Goal: Information Seeking & Learning: Understand process/instructions

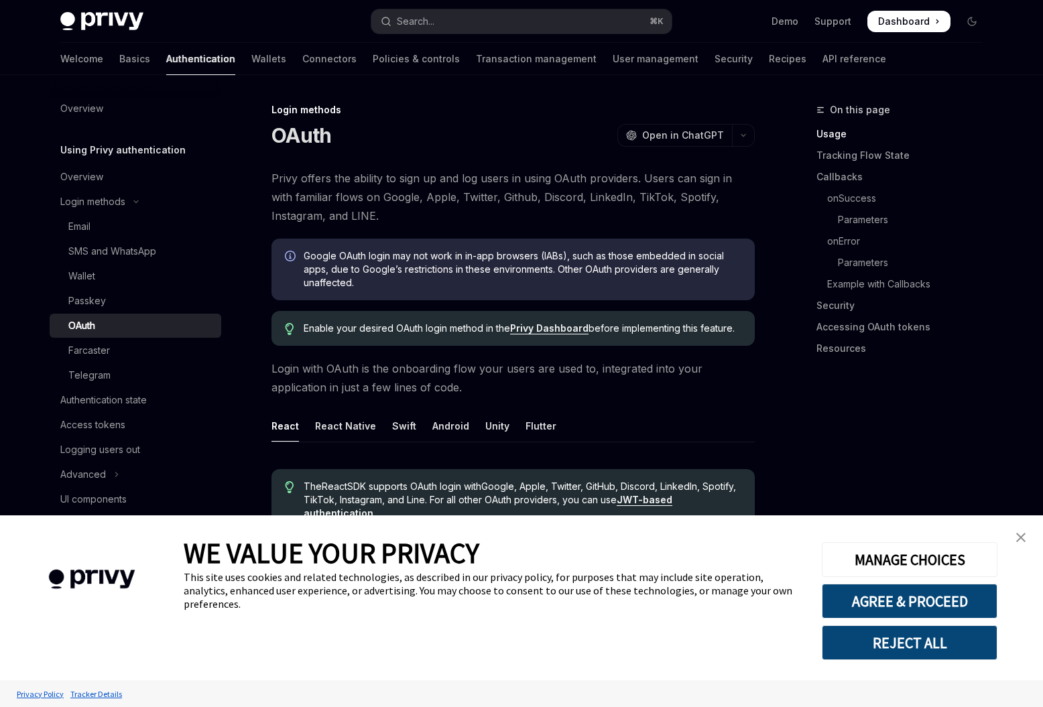
click at [1020, 538] on img "close banner" at bounding box center [1020, 537] width 9 height 9
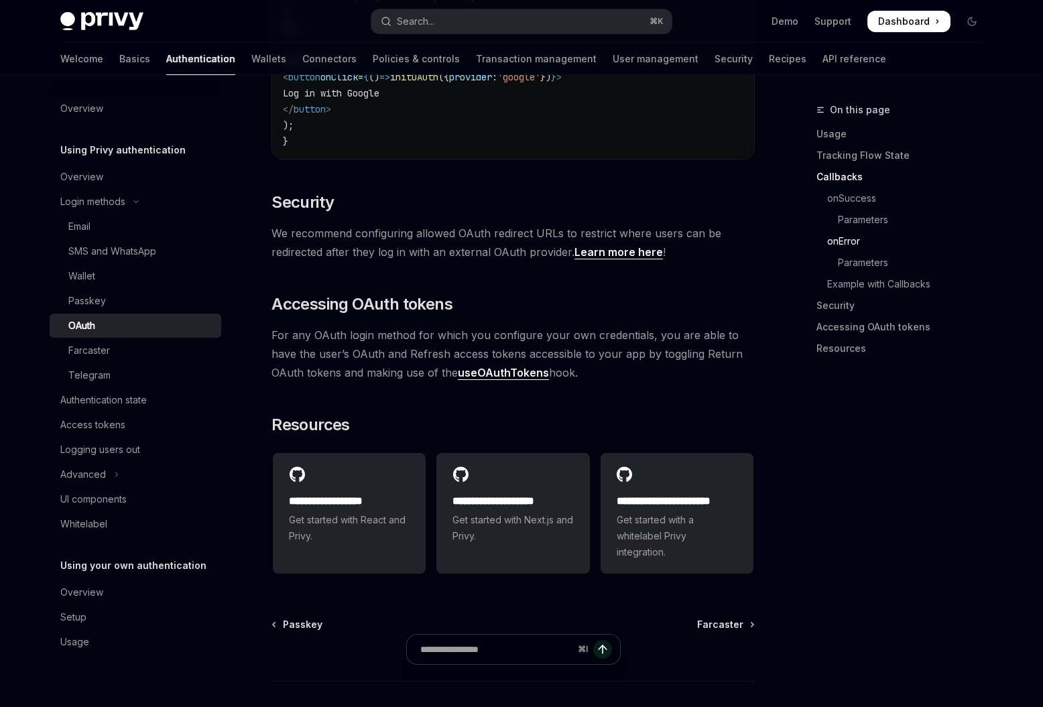
scroll to position [2846, 0]
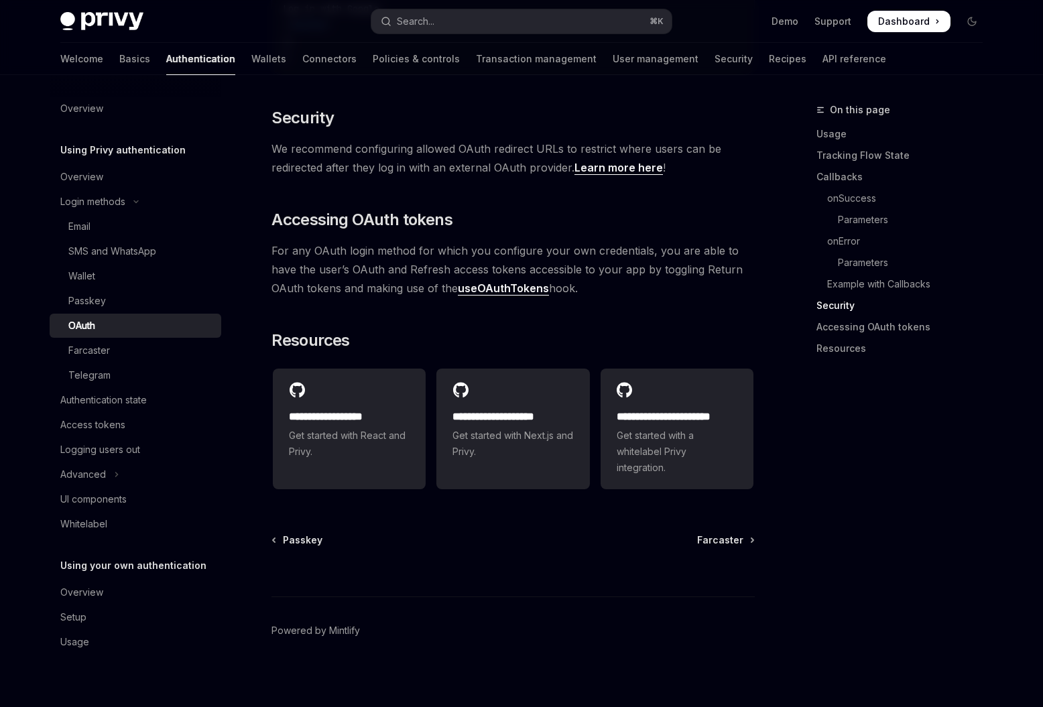
click at [132, 330] on div "OAuth" at bounding box center [140, 326] width 145 height 16
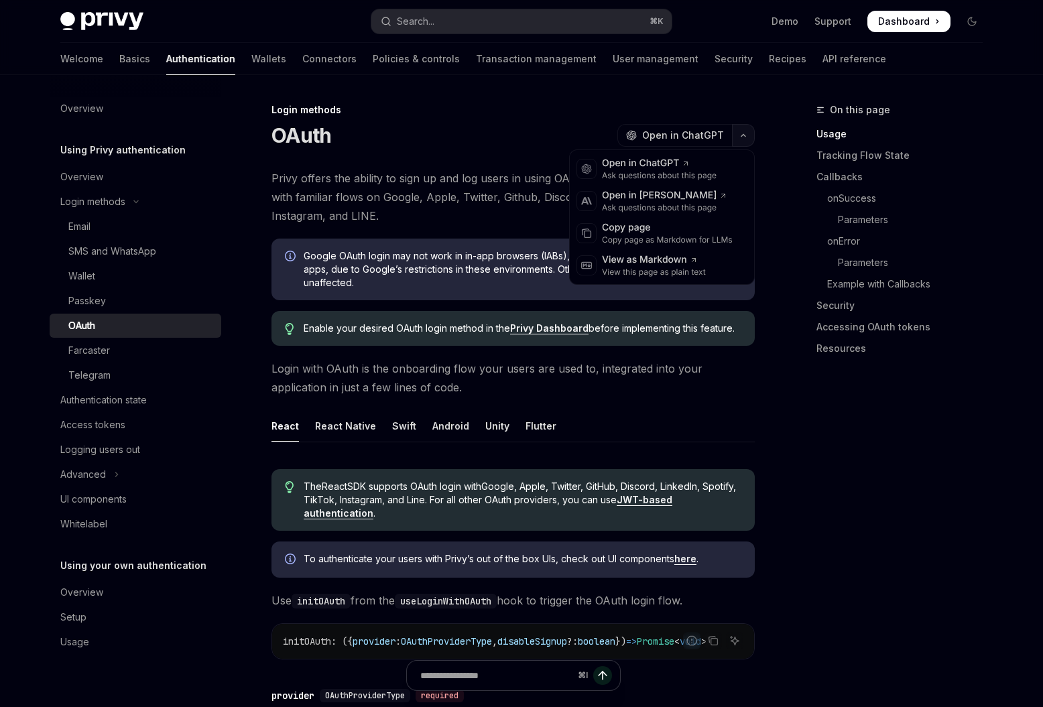
click at [739, 133] on button "button" at bounding box center [743, 135] width 23 height 23
click at [739, 133] on icon "button" at bounding box center [743, 135] width 16 height 5
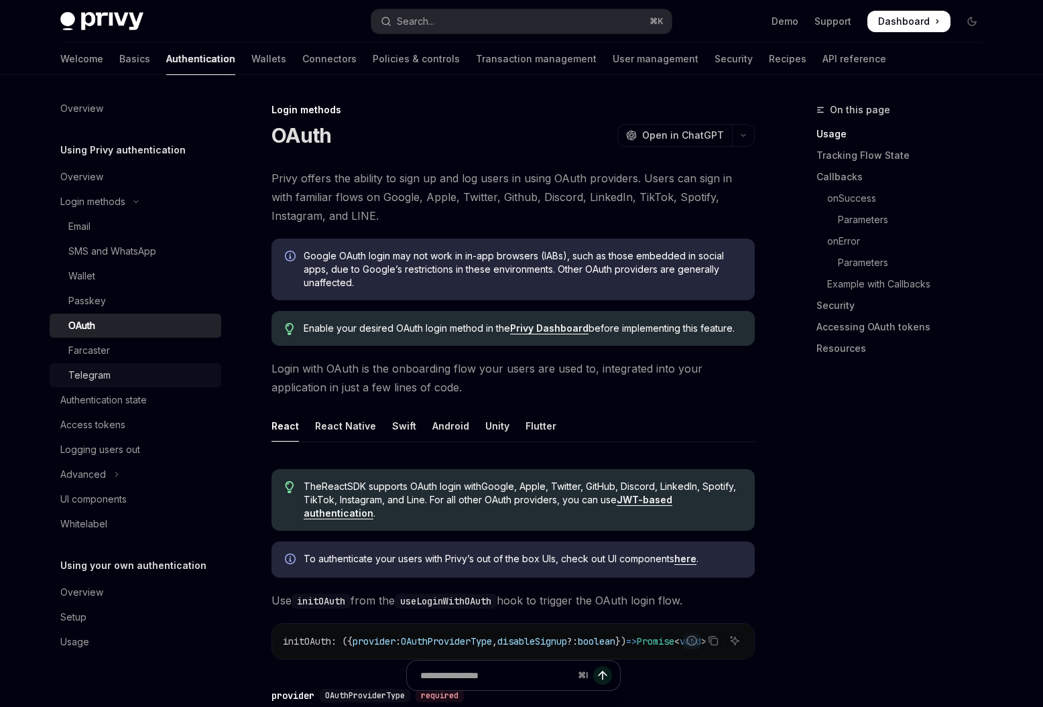
click at [124, 371] on div "Telegram" at bounding box center [140, 375] width 145 height 16
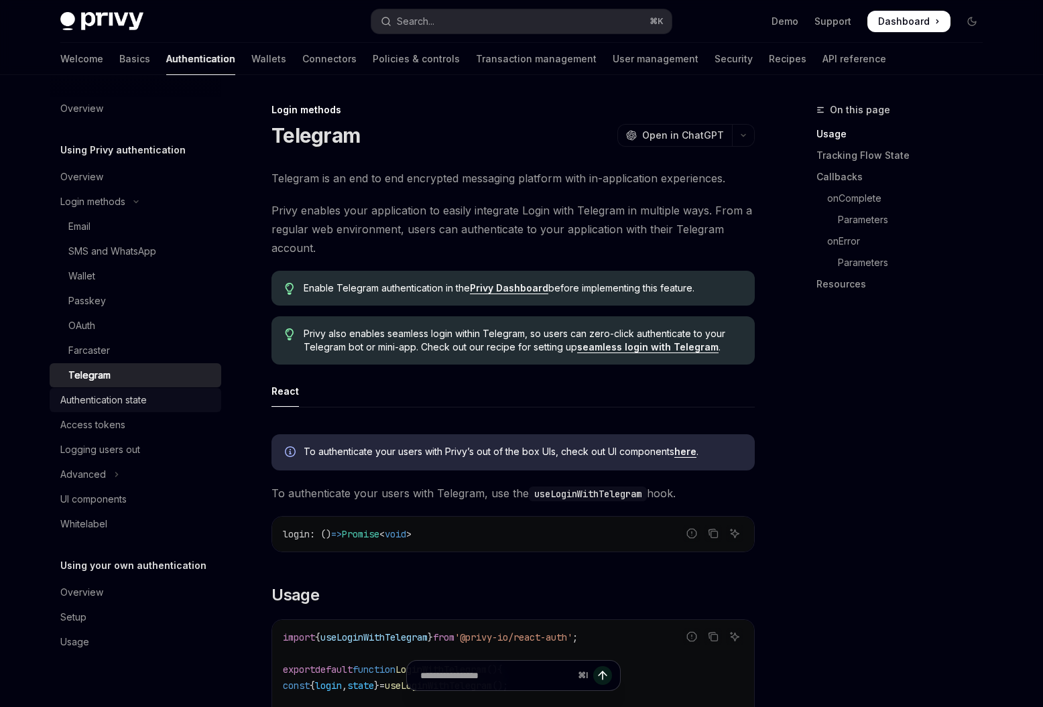
click at [138, 400] on div "Authentication state" at bounding box center [103, 400] width 86 height 16
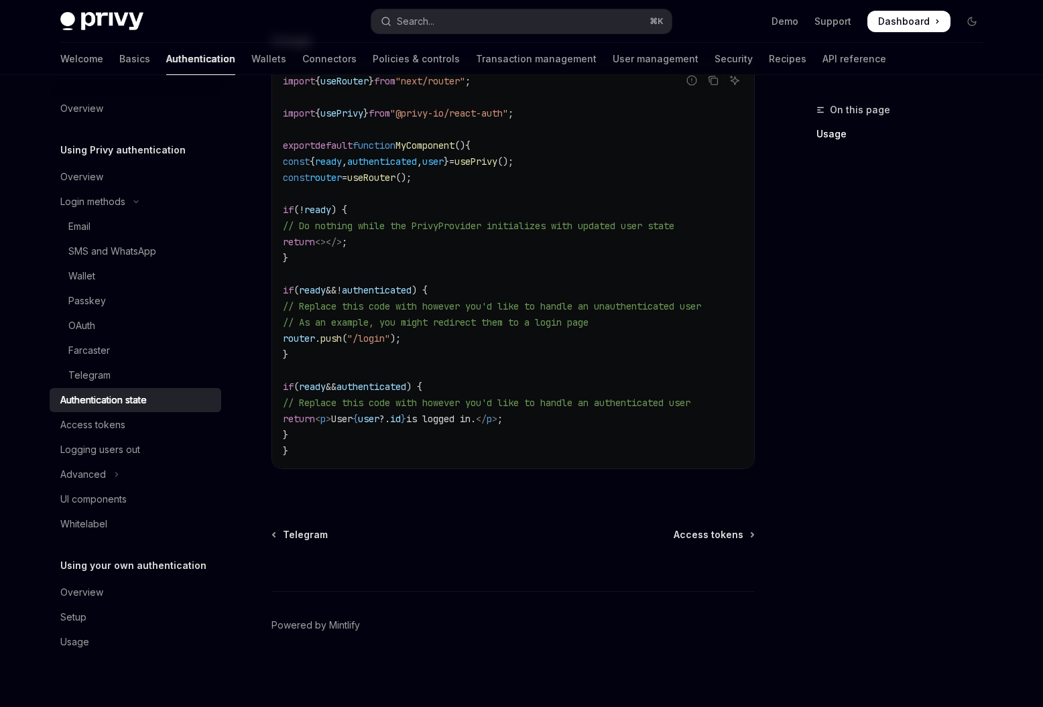
scroll to position [451, 0]
click at [156, 472] on button "Advanced" at bounding box center [136, 475] width 172 height 24
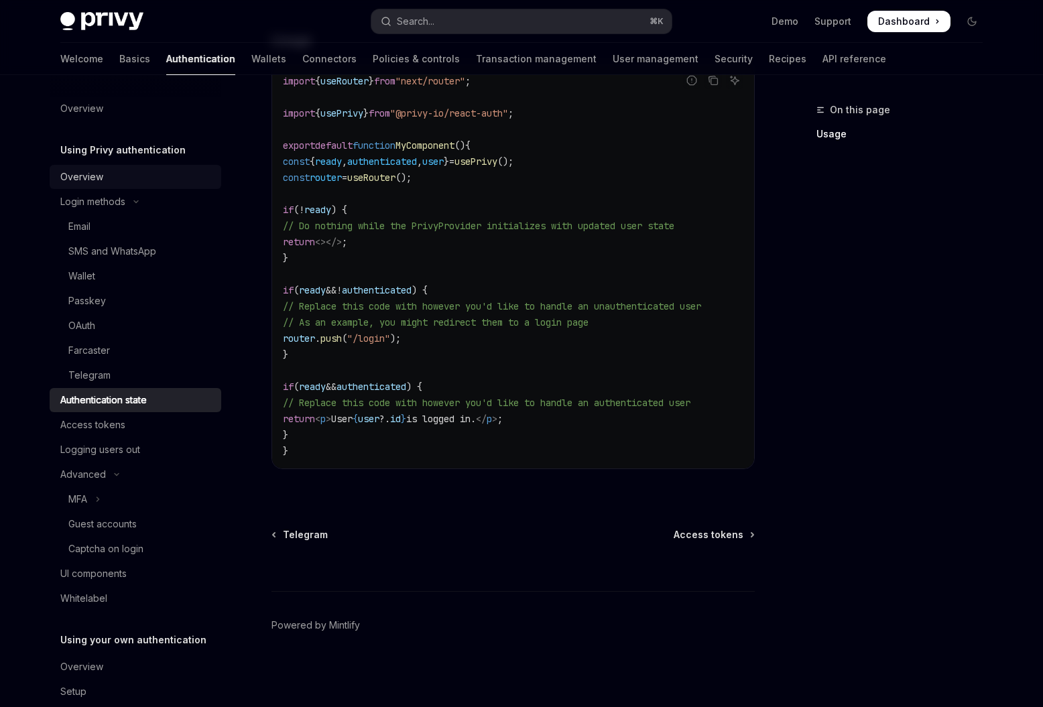
click at [125, 172] on div "Overview" at bounding box center [136, 177] width 153 height 16
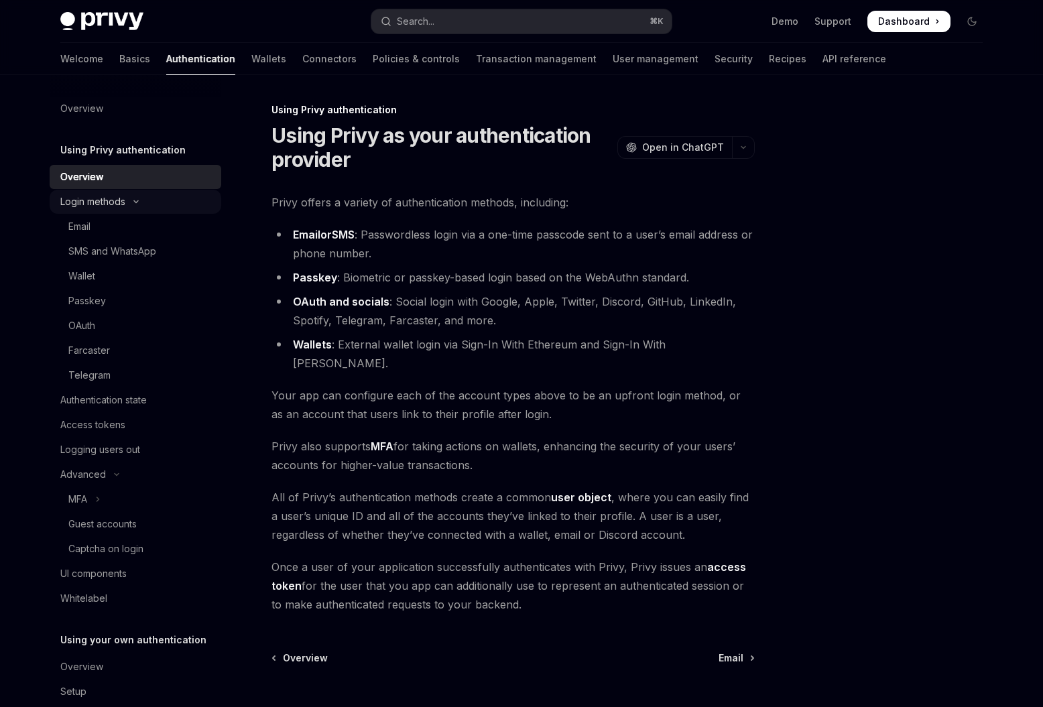
click at [125, 206] on div "Login methods" at bounding box center [92, 202] width 65 height 16
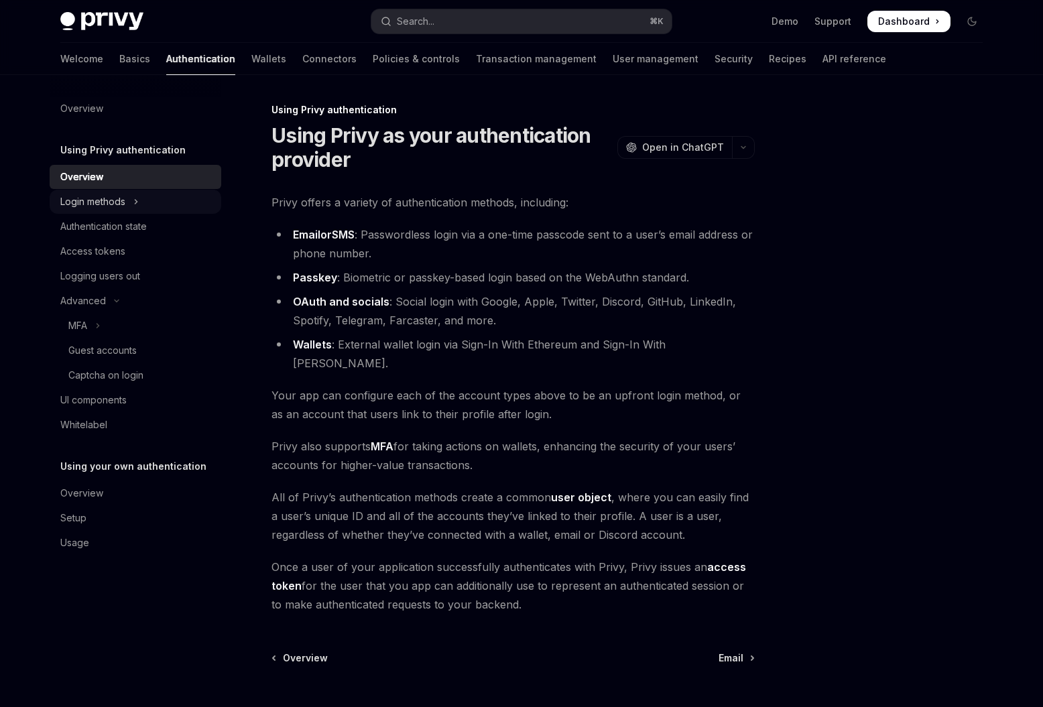
click at [125, 206] on div "Login methods" at bounding box center [92, 202] width 65 height 16
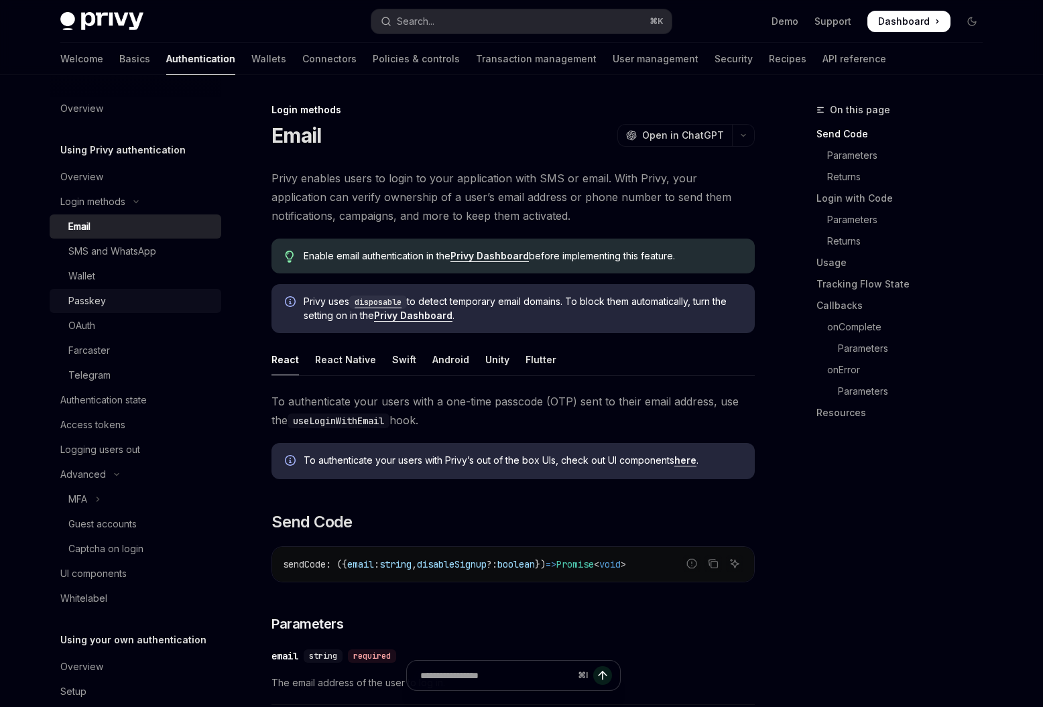
click at [113, 298] on div "Passkey" at bounding box center [140, 301] width 145 height 16
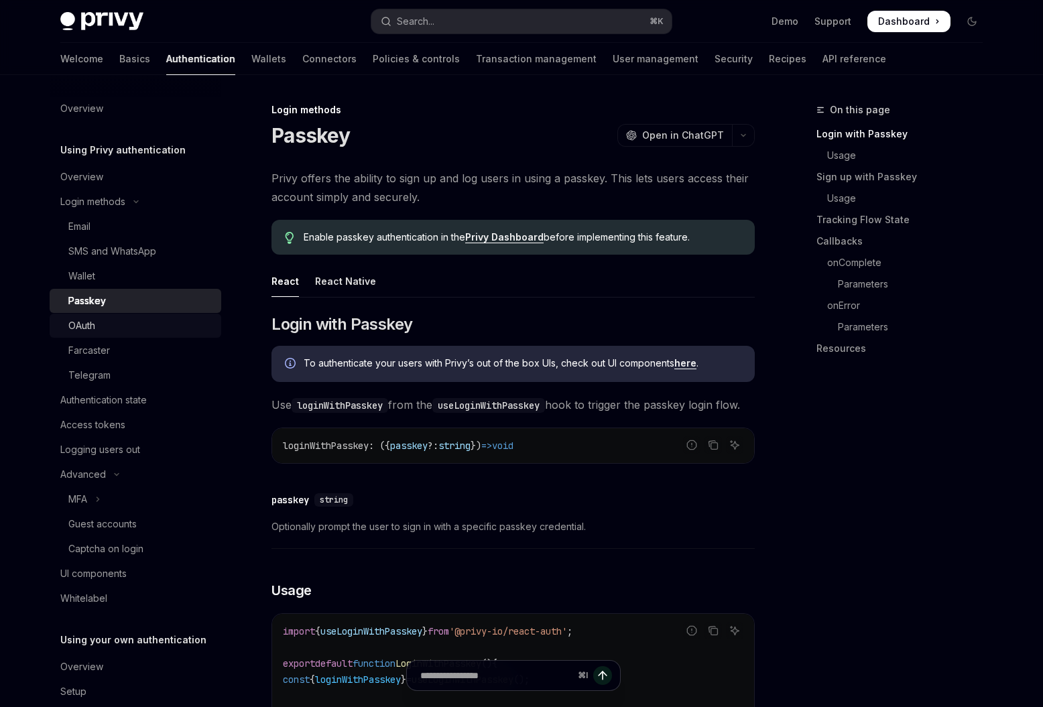
click at [108, 323] on div "OAuth" at bounding box center [140, 326] width 145 height 16
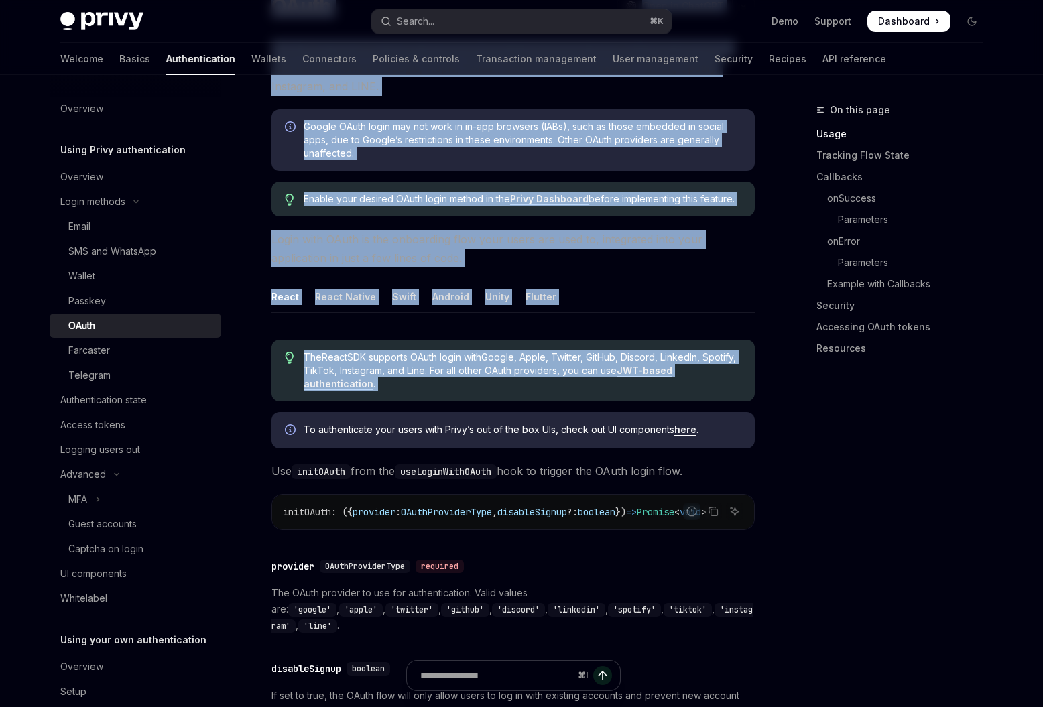
scroll to position [132, 0]
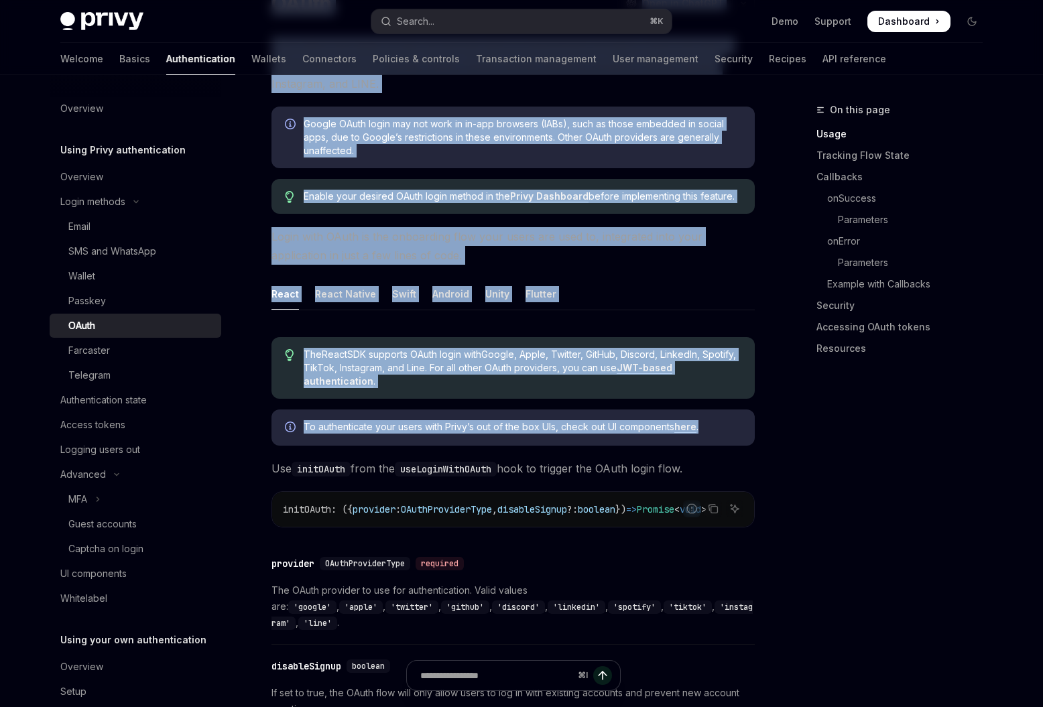
drag, startPoint x: 272, startPoint y: 106, endPoint x: 561, endPoint y: 443, distance: 444.0
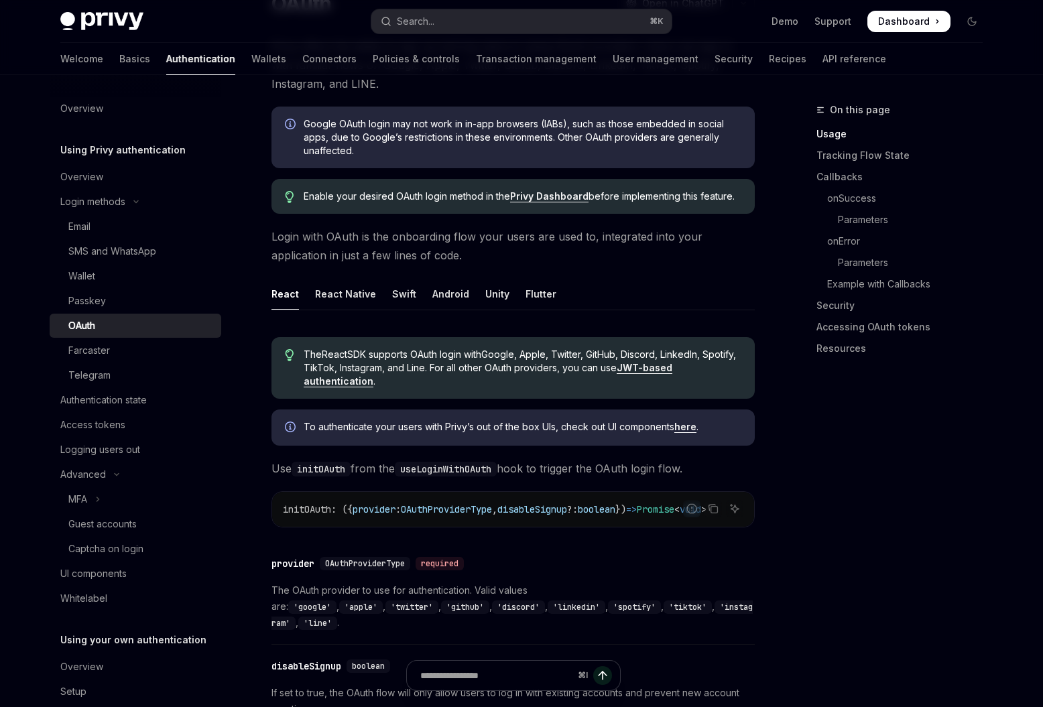
click at [814, 454] on div "On this page Usage Tracking Flow State Callbacks onSuccess Parameters onError P…" at bounding box center [892, 404] width 204 height 605
click at [691, 428] on link "here" at bounding box center [685, 427] width 22 height 12
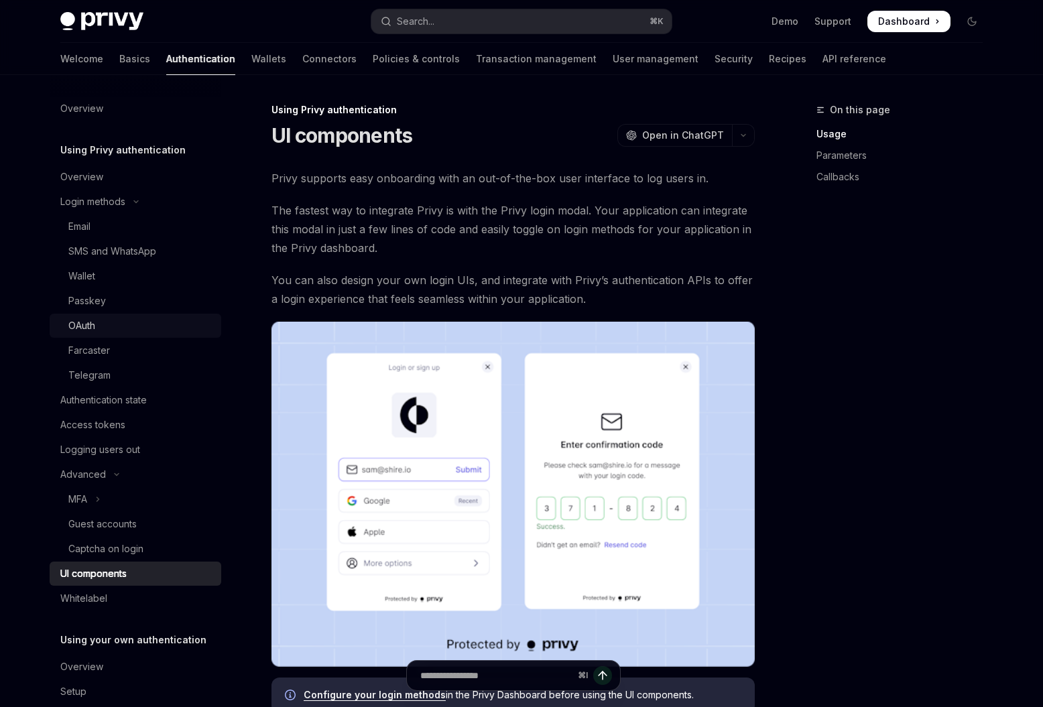
click at [131, 318] on div "OAuth" at bounding box center [140, 326] width 145 height 16
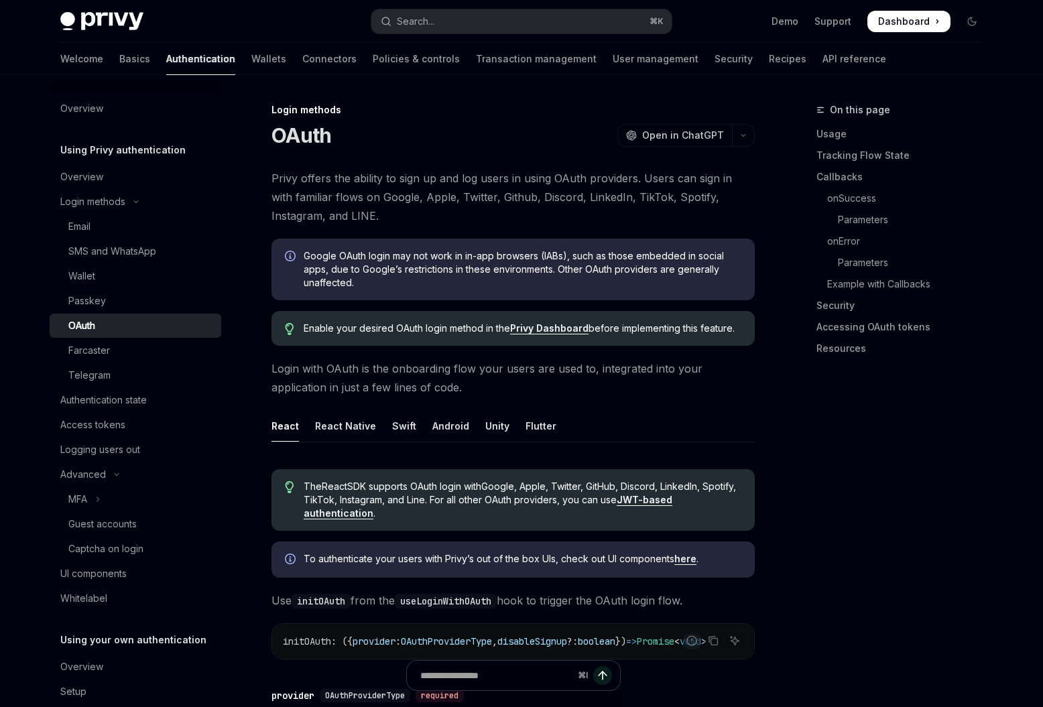
type textarea "*"
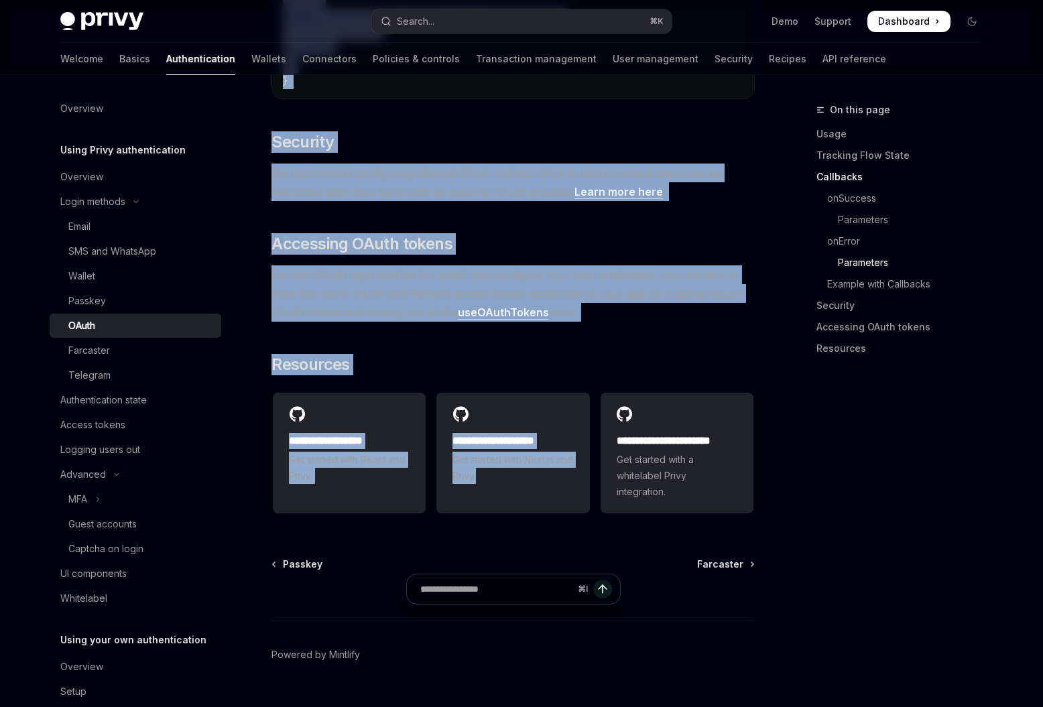
scroll to position [2846, 0]
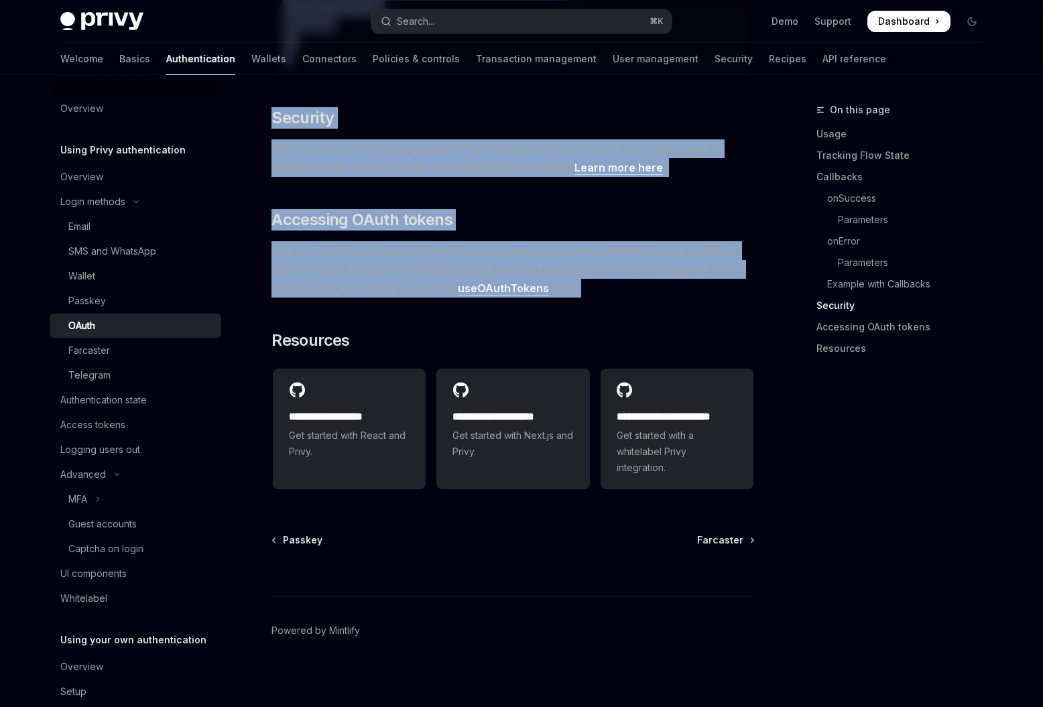
drag, startPoint x: 268, startPoint y: 174, endPoint x: 589, endPoint y: 322, distance: 352.7
copy div "Privy offers the ability to sign up and log users in using OAuth providers. Use…"
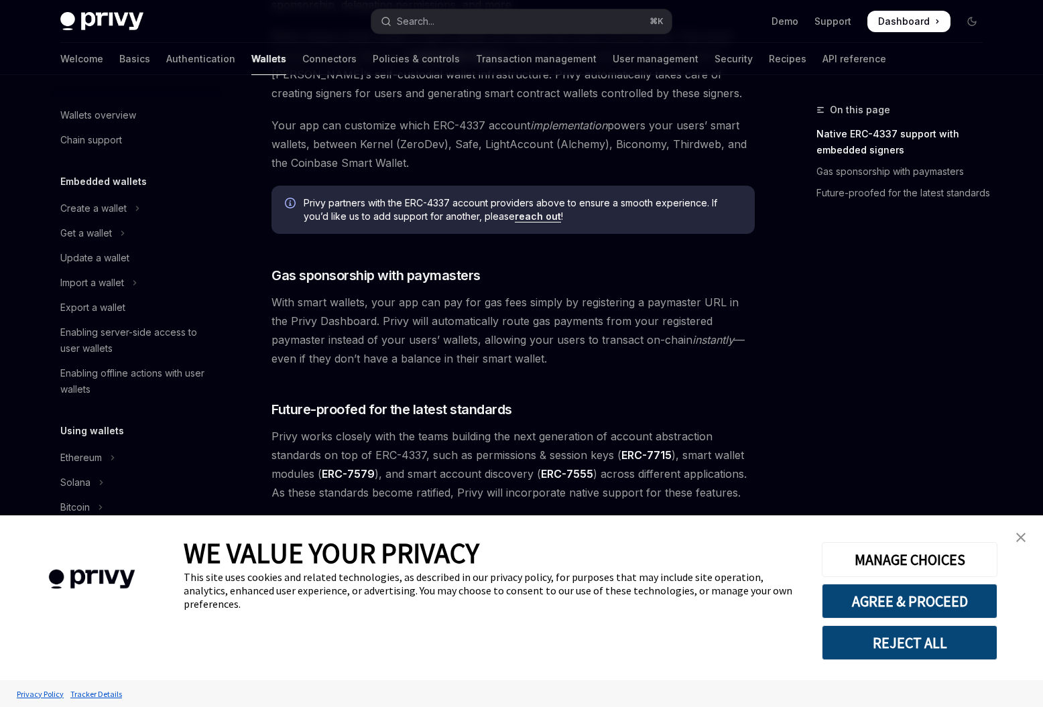
scroll to position [894, 0]
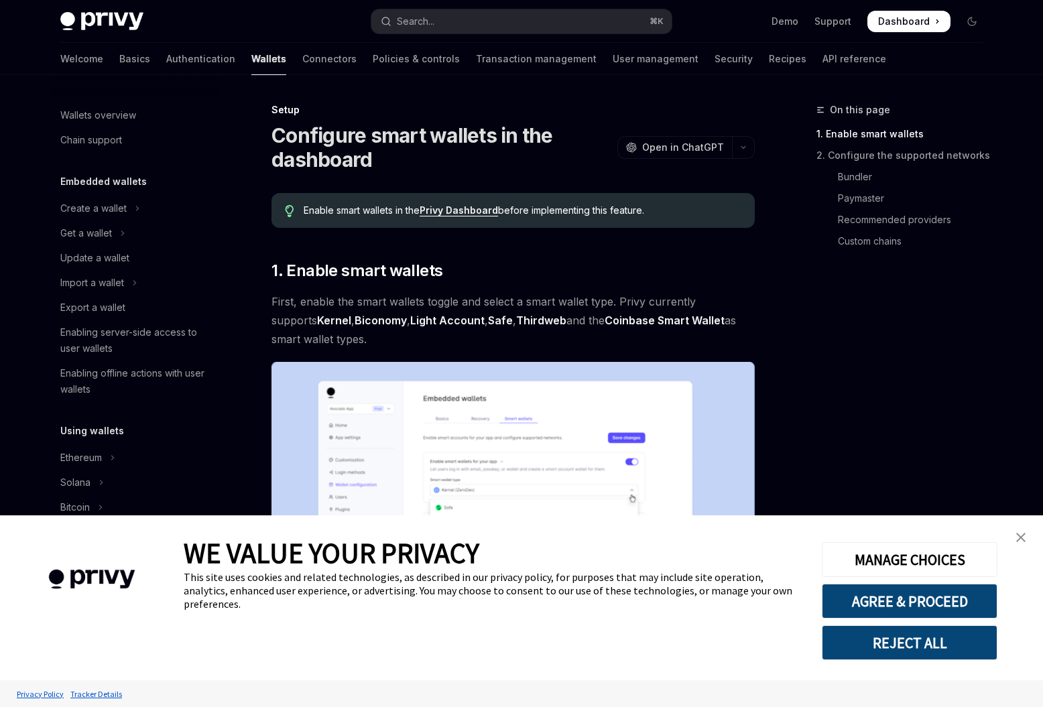
click at [1020, 540] on img "close banner" at bounding box center [1020, 537] width 9 height 9
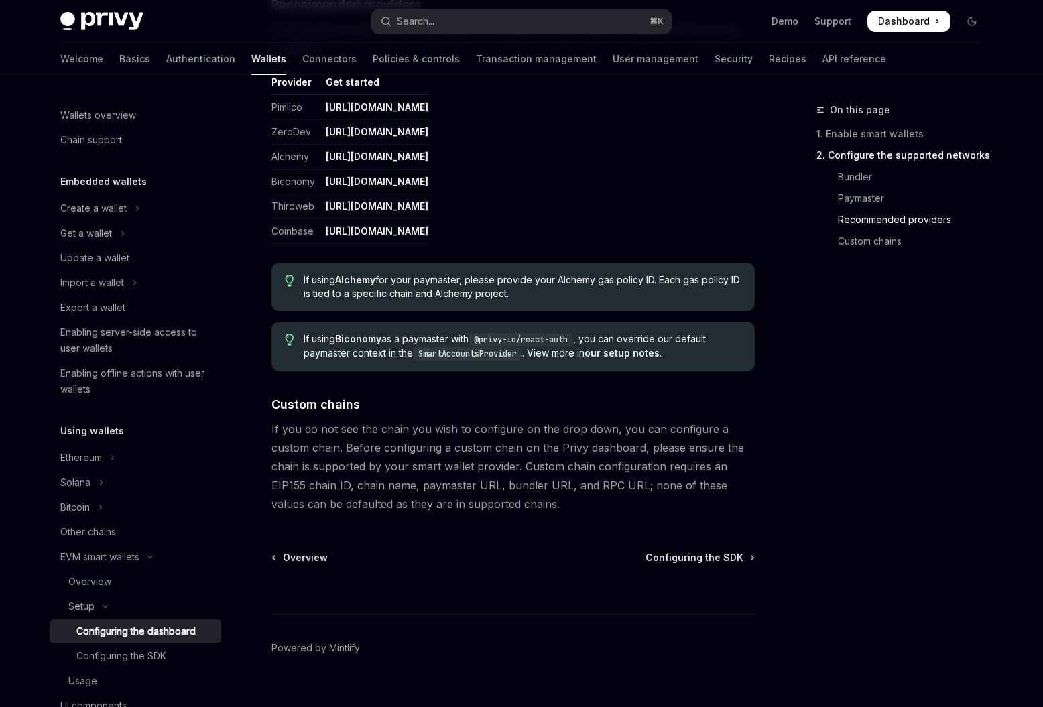
scroll to position [1646, 0]
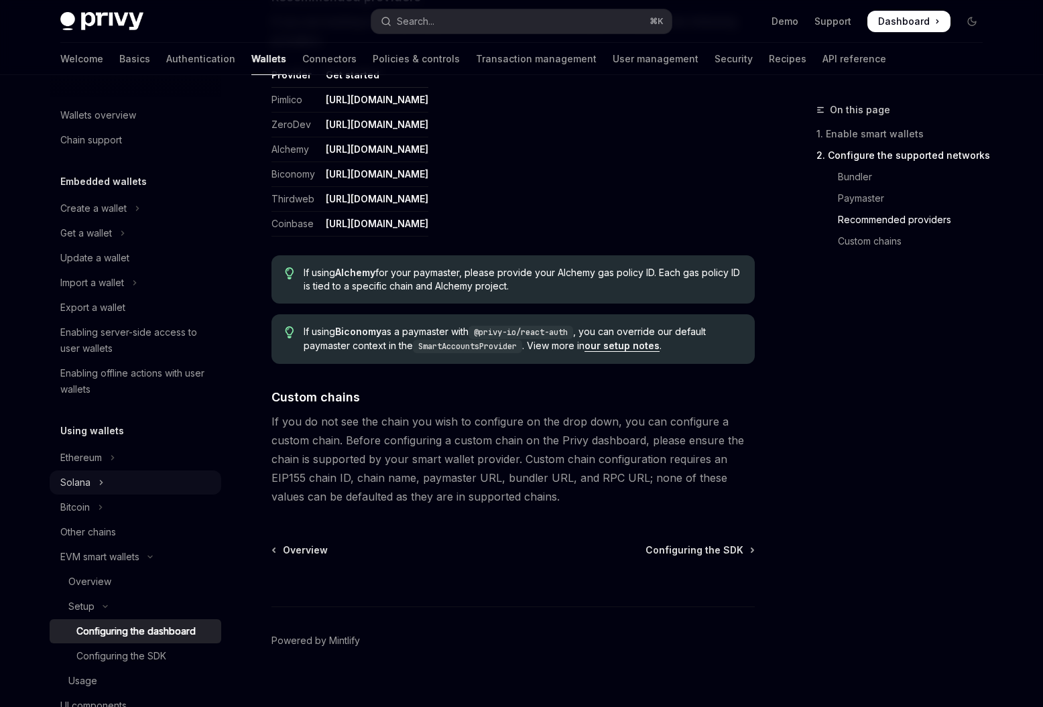
click at [58, 478] on button "Solana" at bounding box center [136, 483] width 172 height 24
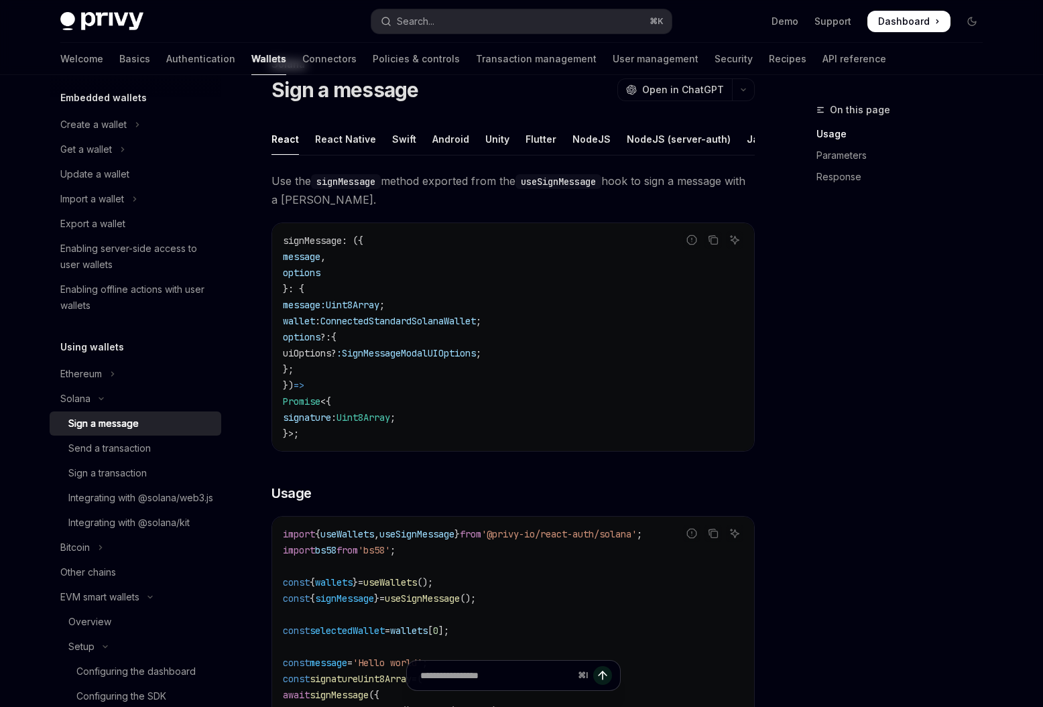
scroll to position [47, 0]
click at [581, 137] on div "NodeJS" at bounding box center [591, 138] width 38 height 32
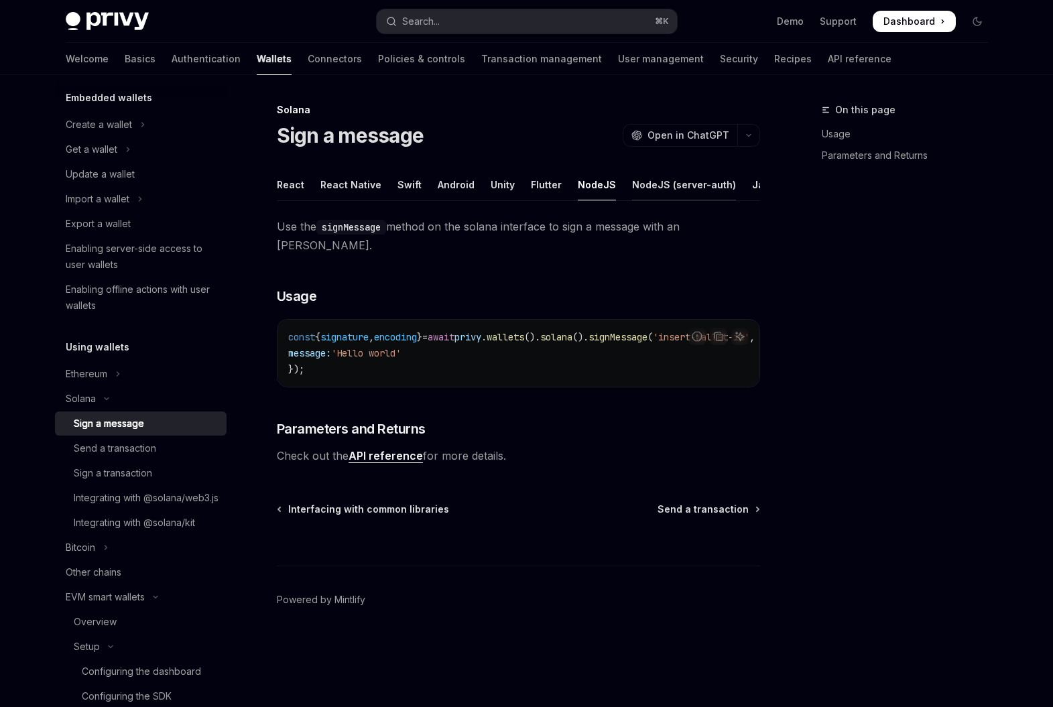
click at [649, 184] on div "NodeJS (server-auth)" at bounding box center [684, 185] width 104 height 32
type textarea "*"
